Goal: Task Accomplishment & Management: Manage account settings

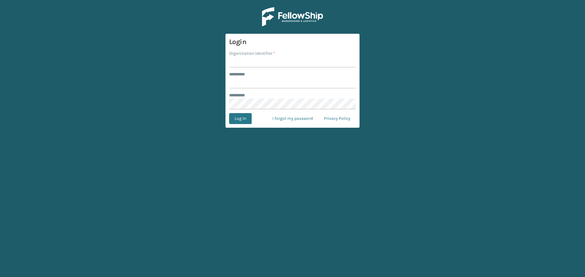
click at [263, 60] on input "Organization Identifier *" at bounding box center [292, 62] width 127 height 11
type input "superadminorganization"
click at [344, 86] on input "******** *" at bounding box center [292, 83] width 127 height 11
type input "*********"
click at [242, 117] on button "Log In" at bounding box center [240, 118] width 23 height 11
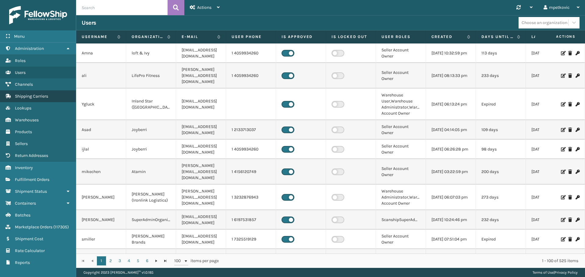
click at [37, 97] on span "Shipping Carriers" at bounding box center [31, 96] width 33 height 5
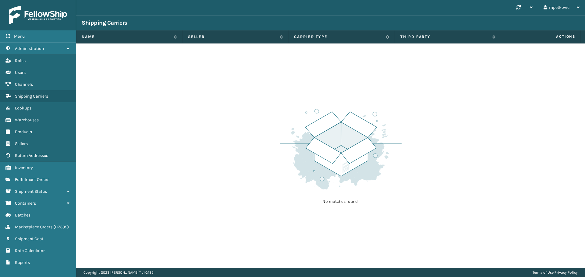
click at [128, 9] on div "Synchronise all channels mpetkovic Log Out" at bounding box center [330, 7] width 508 height 15
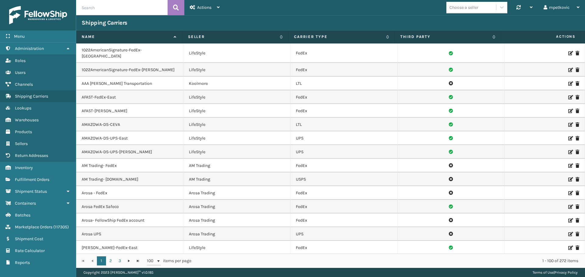
click at [119, 9] on input "text" at bounding box center [121, 7] width 91 height 15
type input "ontrac"
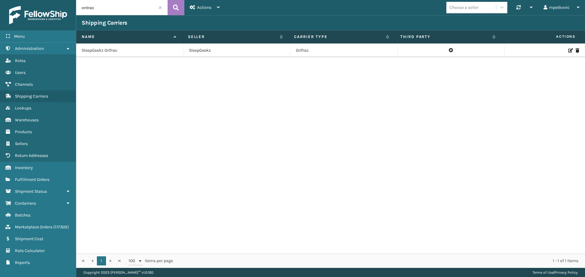
click at [563, 51] on div at bounding box center [544, 50] width 69 height 4
click at [568, 51] on icon at bounding box center [570, 50] width 4 height 4
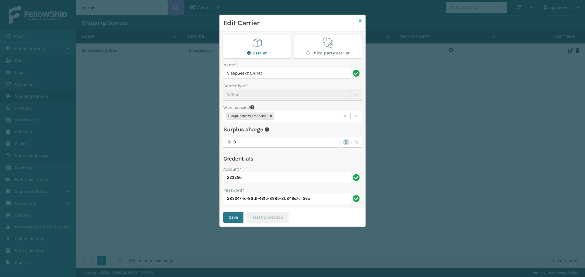
click at [361, 19] on icon at bounding box center [359, 21] width 3 height 4
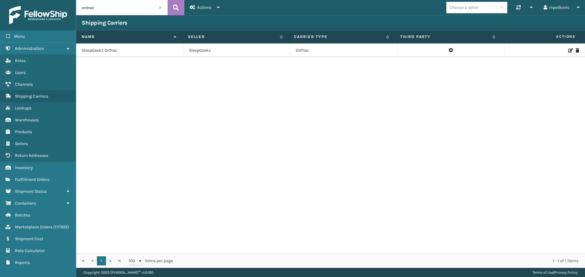
click at [147, 130] on div "SleepGeekz OnTrac SleepGeekz OnTrac" at bounding box center [330, 149] width 508 height 210
click at [37, 179] on span "Fulfillment Orders" at bounding box center [32, 179] width 34 height 5
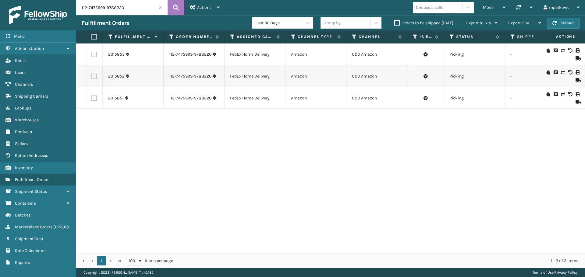
click at [413, 23] on label "Orders to be shipped [DATE]" at bounding box center [423, 22] width 59 height 5
click at [394, 23] on input "Orders to be shipped [DATE]" at bounding box center [394, 21] width 0 height 4
click at [160, 8] on span at bounding box center [160, 8] width 4 height 4
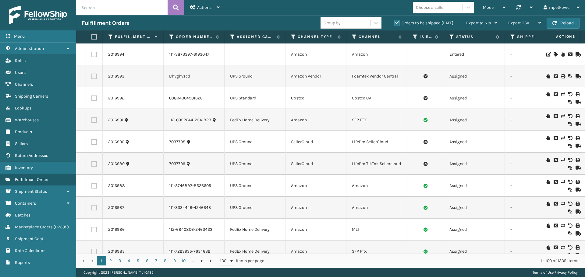
click at [231, 37] on icon at bounding box center [232, 36] width 5 height 5
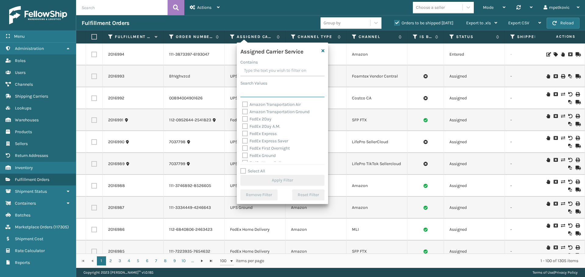
click at [260, 87] on input "Search Values" at bounding box center [282, 91] width 84 height 11
click at [272, 134] on label "OnTrac Ground" at bounding box center [259, 133] width 35 height 5
click at [242, 134] on input "OnTrac Ground" at bounding box center [242, 132] width 0 height 4
checkbox input "true"
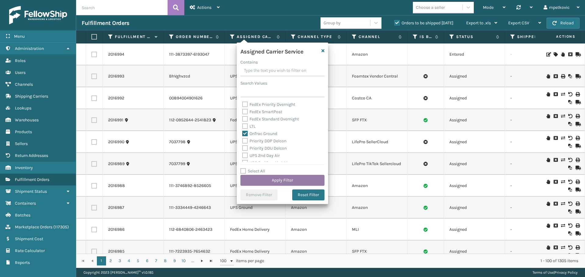
click at [289, 183] on button "Apply Filter" at bounding box center [282, 180] width 84 height 11
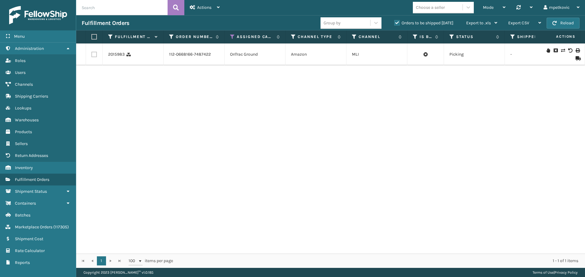
click at [160, 83] on div "2015983 112-0668166-7487422 OnTrac Ground Amazon MLI Picking - SleepGeekz OnTra…" at bounding box center [330, 149] width 508 height 210
click at [575, 50] on icon at bounding box center [577, 50] width 4 height 4
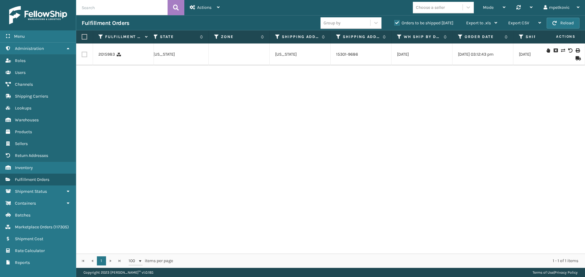
scroll to position [0, 0]
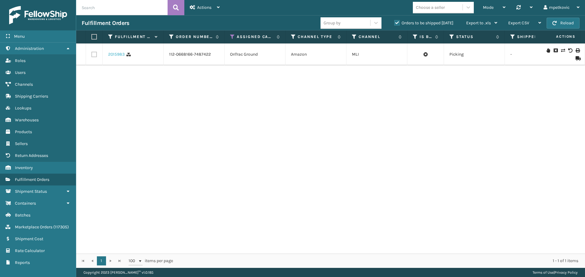
click at [114, 54] on link "2015983" at bounding box center [116, 54] width 16 height 6
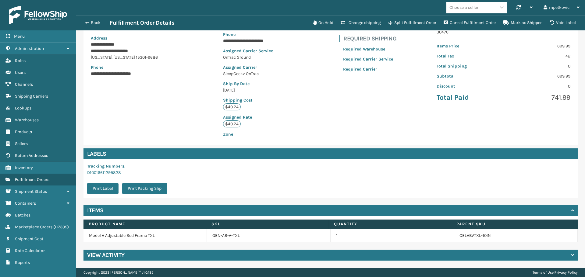
click at [166, 102] on div "**********" at bounding box center [330, 66] width 494 height 157
click at [187, 95] on div "**********" at bounding box center [330, 66] width 494 height 157
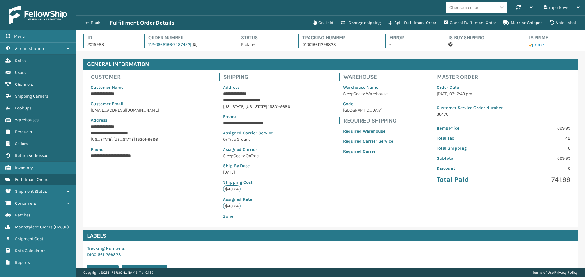
click at [190, 159] on div "**********" at bounding box center [330, 148] width 494 height 157
click at [193, 166] on div "**********" at bounding box center [330, 148] width 494 height 157
click at [361, 23] on button "Change shipping" at bounding box center [360, 23] width 47 height 12
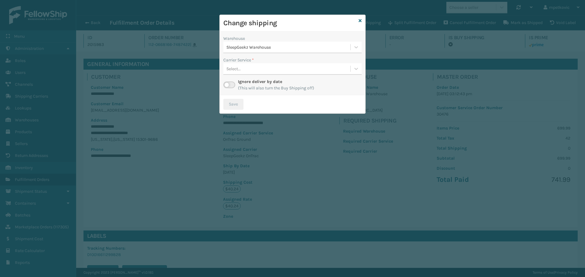
click at [287, 68] on div "Select..." at bounding box center [286, 69] width 127 height 10
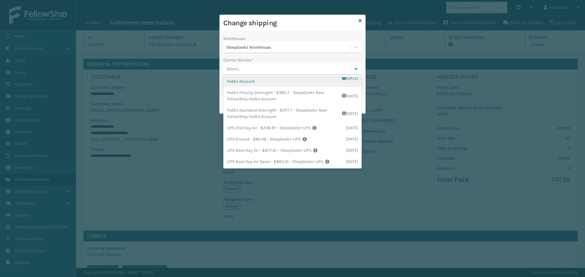
click at [295, 22] on h3 "Change shipping" at bounding box center [289, 23] width 133 height 9
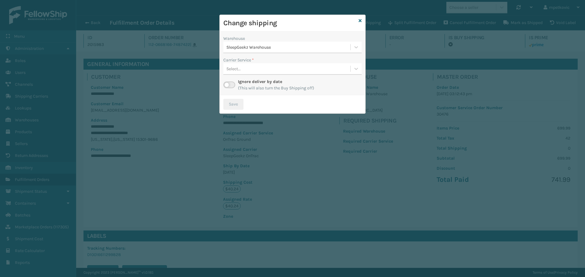
click at [358, 18] on div "Change shipping" at bounding box center [293, 23] width 146 height 17
click at [360, 19] on icon at bounding box center [359, 21] width 3 height 4
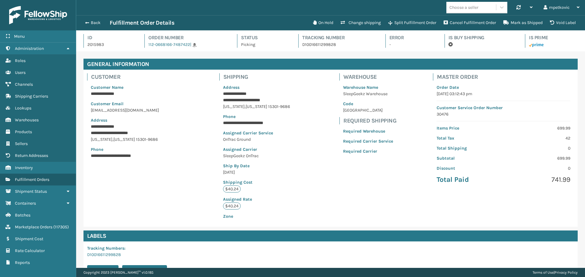
click at [324, 5] on div "Choose a seller Synchronise all channels mpetkovic Log Out" at bounding box center [330, 7] width 508 height 15
click at [248, 5] on div "Choose a seller Synchronise all channels mpetkovic Log Out" at bounding box center [330, 7] width 508 height 15
drag, startPoint x: 216, startPoint y: 26, endPoint x: 216, endPoint y: 41, distance: 15.5
click at [216, 29] on div "Back Fulfillment Order Details On Hold Change shipping Split Fulfillment Order …" at bounding box center [330, 22] width 508 height 15
click at [216, 41] on h4 "Order Number" at bounding box center [187, 37] width 78 height 7
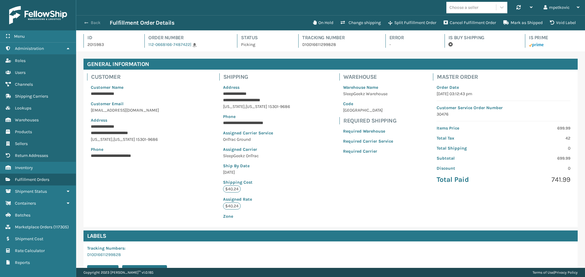
click at [92, 21] on button "Back" at bounding box center [96, 22] width 28 height 5
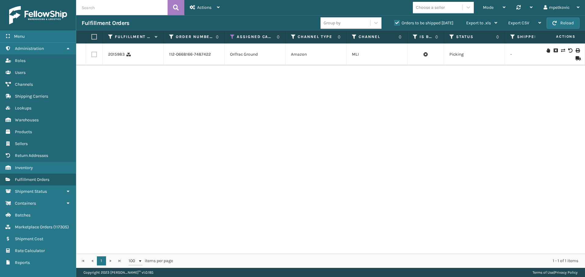
click at [151, 115] on div "2015983 112-0668166-7487422 OnTrac Ground Amazon MLI Picking - SleepGeekz OnTra…" at bounding box center [330, 149] width 508 height 210
click at [137, 86] on div "2015983 112-0668166-7487422 OnTrac Ground Amazon MLI Picking - SleepGeekz OnTra…" at bounding box center [330, 149] width 508 height 210
click at [115, 97] on div "2015983 112-0668166-7487422 OnTrac Ground Amazon MLI Picking - SleepGeekz OnTra…" at bounding box center [330, 149] width 508 height 210
click at [133, 87] on div "2015983 112-0668166-7487422 OnTrac Ground Amazon MLI Picking - SleepGeekz OnTra…" at bounding box center [330, 149] width 508 height 210
drag, startPoint x: 131, startPoint y: 147, endPoint x: 23, endPoint y: 106, distance: 115.7
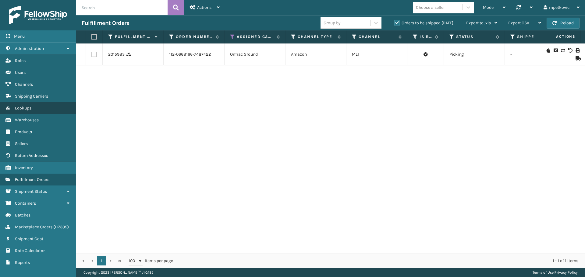
click at [129, 147] on div "2015983 112-0668166-7487422 OnTrac Ground Amazon MLI Picking - SleepGeekz OnTra…" at bounding box center [330, 149] width 508 height 210
